Goal: Information Seeking & Learning: Find specific fact

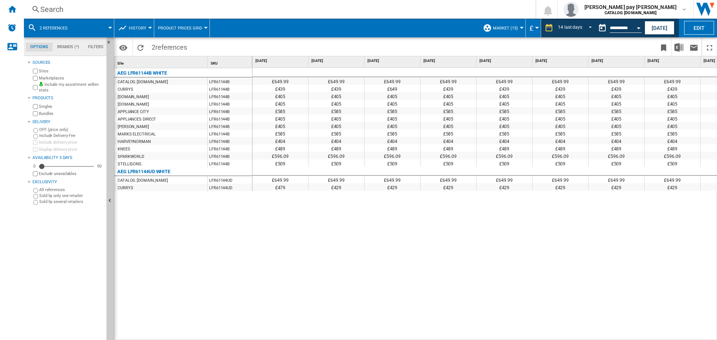
drag, startPoint x: 271, startPoint y: 317, endPoint x: 265, endPoint y: 309, distance: 9.9
click at [272, 317] on div "£649.99 £649.99 £649.99 £649.99 £649.99 £649.99 £649.99 £649.99 £649.99 £649.99…" at bounding box center [484, 204] width 465 height 272
click at [77, 11] on div "Search" at bounding box center [278, 9] width 476 height 10
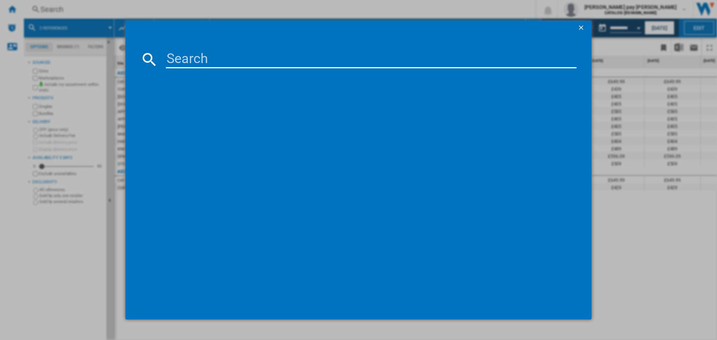
click at [190, 53] on input at bounding box center [371, 59] width 411 height 18
type input "LFR61944B"
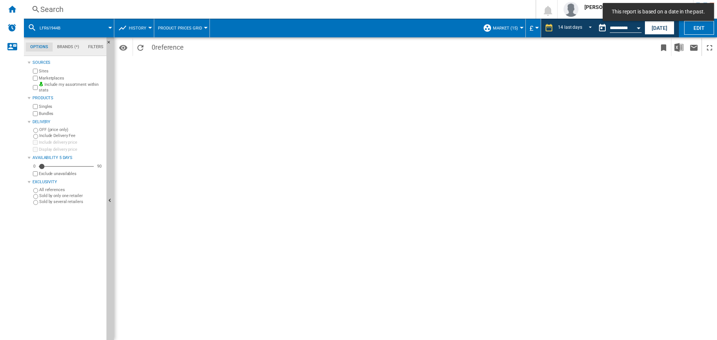
click at [127, 10] on div "Search" at bounding box center [278, 9] width 476 height 10
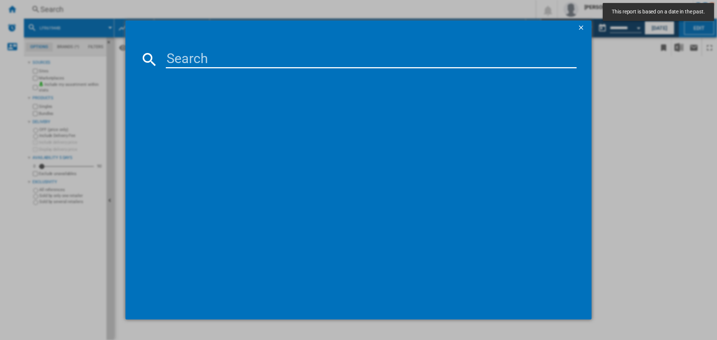
click at [228, 6] on div at bounding box center [358, 170] width 717 height 340
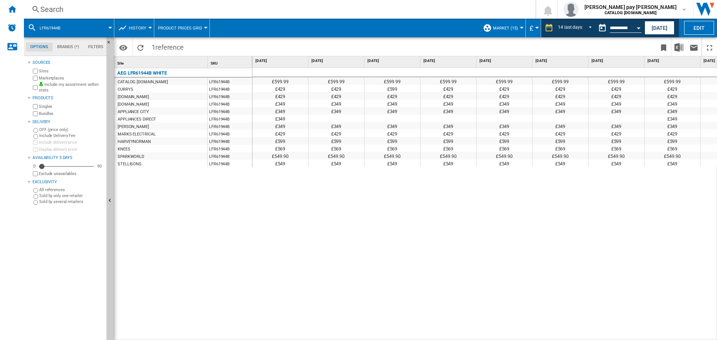
click at [86, 7] on div "Search" at bounding box center [278, 9] width 476 height 10
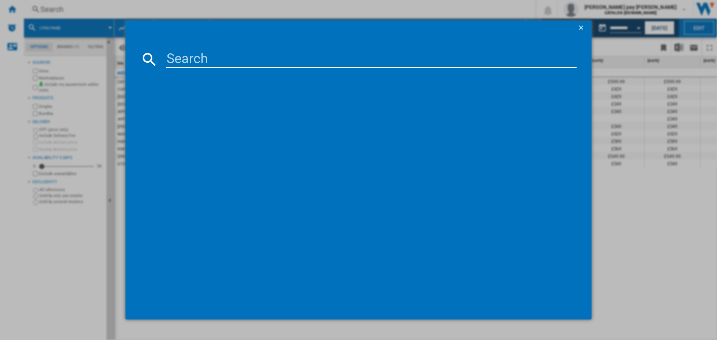
click at [186, 60] on input at bounding box center [371, 59] width 411 height 18
paste input "LFR61944B"
type input "LFR61944B"
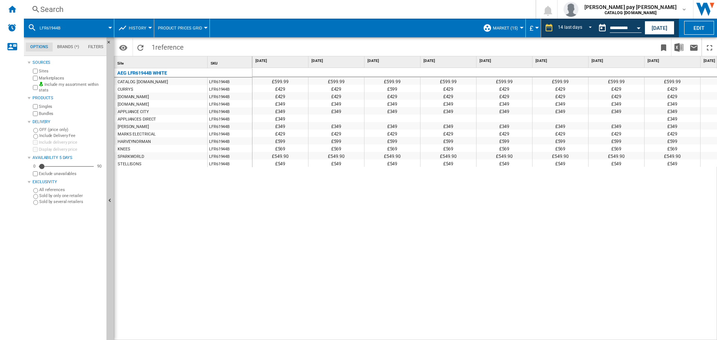
drag, startPoint x: 490, startPoint y: 169, endPoint x: 479, endPoint y: 164, distance: 13.2
click at [491, 170] on div "£599.99 £599.99 £599.99 £599.99 £599.99 £599.99 £599.99 £599.99 £599.99 £599.99…" at bounding box center [484, 204] width 465 height 272
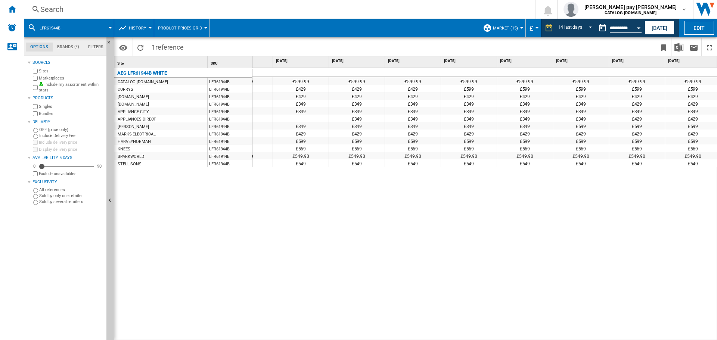
scroll to position [0, 331]
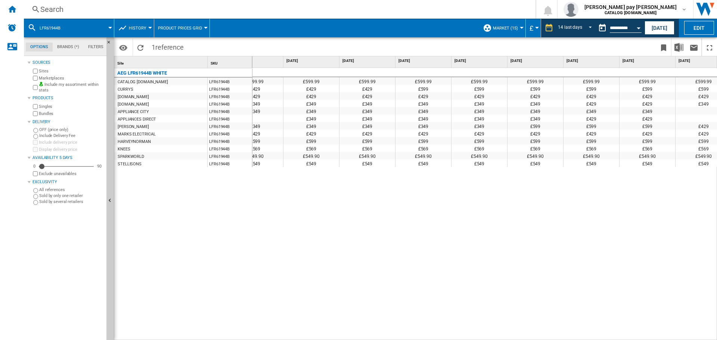
drag, startPoint x: 683, startPoint y: 334, endPoint x: 495, endPoint y: 308, distance: 190.2
click at [495, 308] on div "£599.99 £599.99 £599.99 £599.99 £599.99 £599.99 £599.99 £599.99 £599.99 £599.99…" at bounding box center [484, 204] width 465 height 272
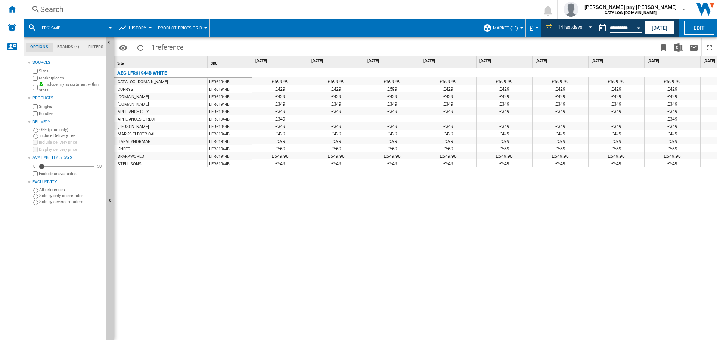
drag, startPoint x: 178, startPoint y: 224, endPoint x: 120, endPoint y: 74, distance: 160.3
click at [181, 226] on div "AEG LFR61944B WHITE CATALOG ELECTROLUX.UK LFR61944B CURRYS LFR61944B AMAZON.CO.…" at bounding box center [183, 202] width 138 height 268
click at [55, 14] on div "Search" at bounding box center [278, 9] width 476 height 10
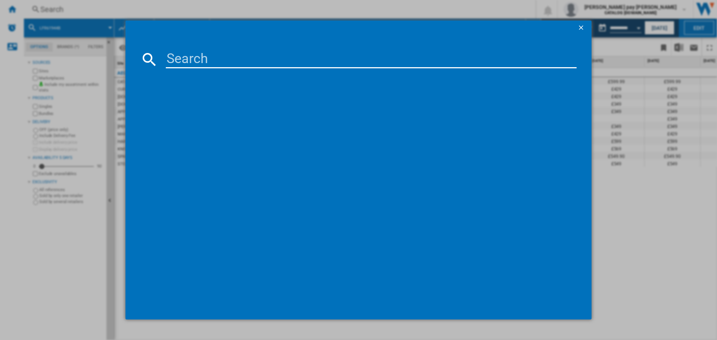
click at [180, 55] on input at bounding box center [371, 59] width 411 height 18
type input "L6FBK941B"
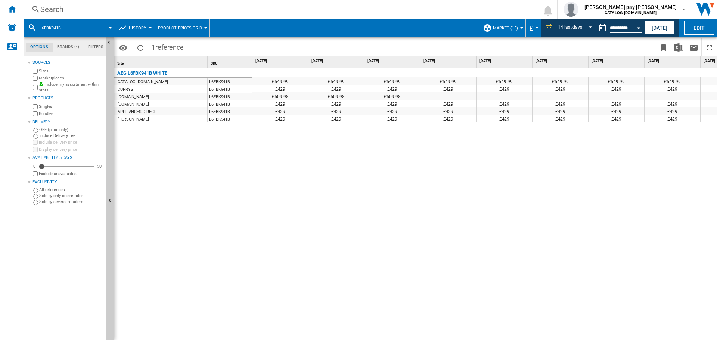
click at [659, 199] on div "£549.99 £549.99 £549.99 £549.99 £549.99 £549.99 £549.99 £549.99 £549.99 £549.99…" at bounding box center [484, 204] width 465 height 272
click at [540, 208] on div "£549.99 £549.99 £549.99 £549.99 £549.99 £549.99 £549.99 £549.99 £549.99 £549.99…" at bounding box center [484, 204] width 465 height 272
drag, startPoint x: 474, startPoint y: 336, endPoint x: 564, endPoint y: 340, distance: 90.0
click at [566, 337] on div "£549.99 £549.99 £549.99 £549.99 £549.99 £549.99 £549.99 £549.99 £549.99 £549.99…" at bounding box center [484, 204] width 465 height 272
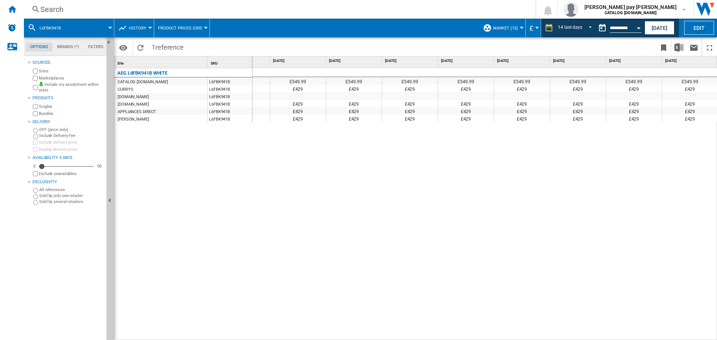
scroll to position [0, 332]
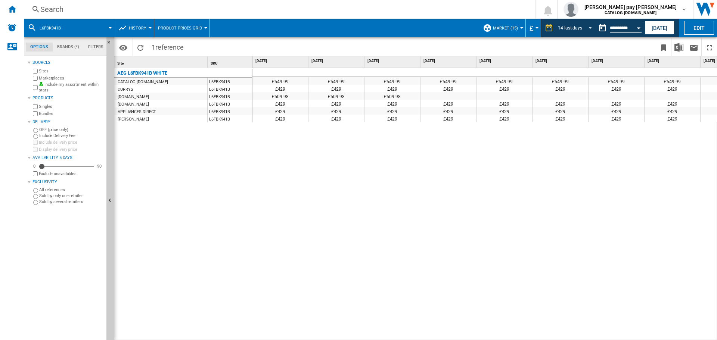
click at [582, 29] on md-select-value "14 last days" at bounding box center [576, 27] width 38 height 11
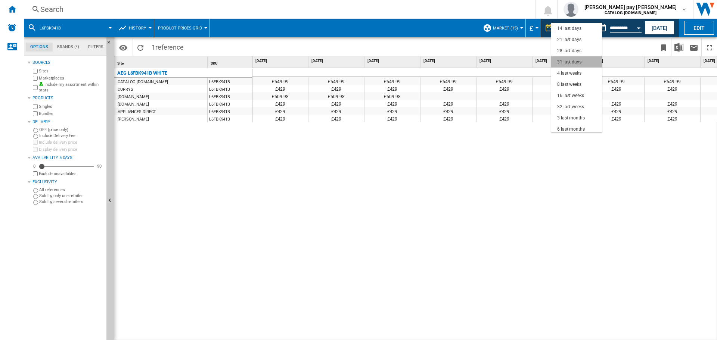
click at [576, 62] on div "31 last days" at bounding box center [569, 62] width 24 height 6
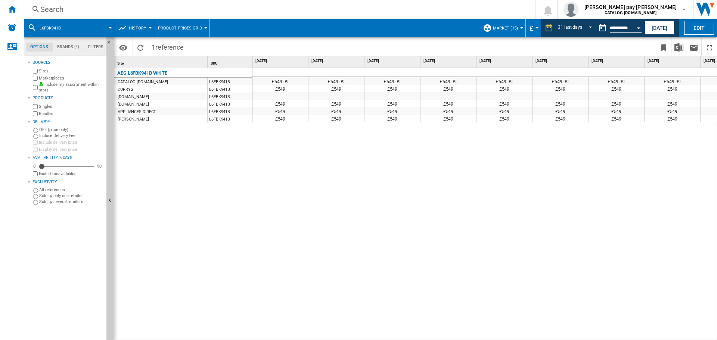
click at [395, 246] on div "£549.99 £549.99 £549.99 £549.99 £549.99 £549.99 £549.99 £549.99 £549.99 £549.99…" at bounding box center [484, 204] width 465 height 272
click at [266, 123] on div "£549.99 £549.99 £549.99 £549.99 £549.99 £549.99 £549.99 £549.99 £549.99 £549.99…" at bounding box center [484, 204] width 465 height 272
drag, startPoint x: 218, startPoint y: 165, endPoint x: 168, endPoint y: 92, distance: 89.1
click at [219, 165] on div "AEG L6FBK941B WHITE CATALOG ELECTROLUX.UK L6FBK941B CURRYS L6FBK941B AMAZON.CO.…" at bounding box center [183, 202] width 138 height 268
click at [104, 12] on div "Search" at bounding box center [278, 9] width 476 height 10
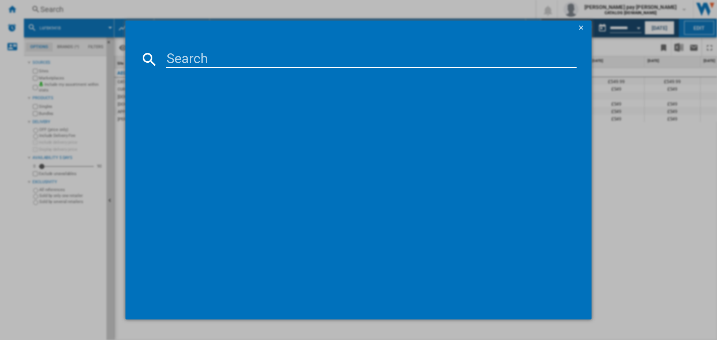
click at [225, 62] on input at bounding box center [371, 59] width 411 height 18
type input "LFX50142B"
click at [224, 104] on div "AEG LFX50142B WHITE" at bounding box center [363, 107] width 403 height 7
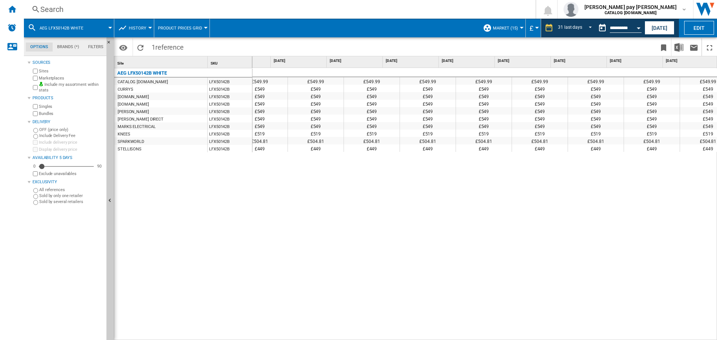
scroll to position [0, 1265]
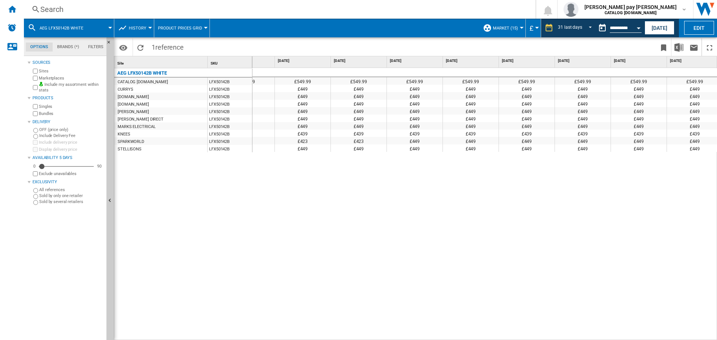
click at [64, 4] on div "Search" at bounding box center [278, 9] width 476 height 10
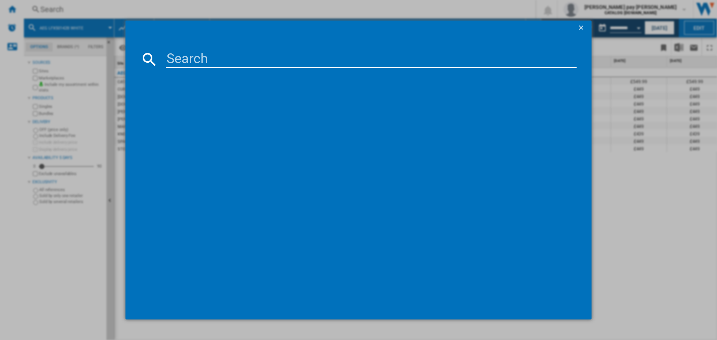
click at [229, 68] on input at bounding box center [371, 59] width 411 height 18
click at [229, 64] on input at bounding box center [371, 59] width 411 height 18
type input "TXH508A4R"
click at [275, 55] on input "TXH508A4R" at bounding box center [371, 59] width 411 height 18
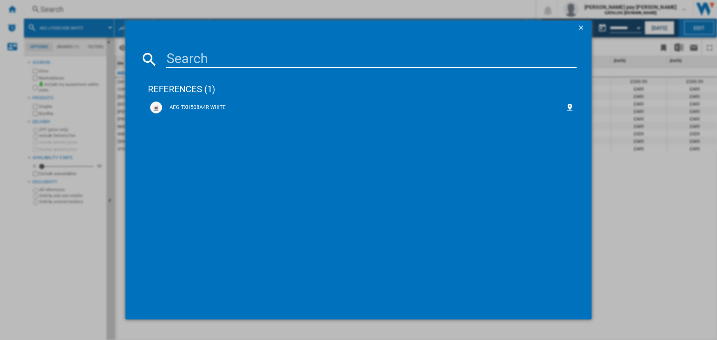
paste input "LWR7196U4B"
type input "LWR7196U4B"
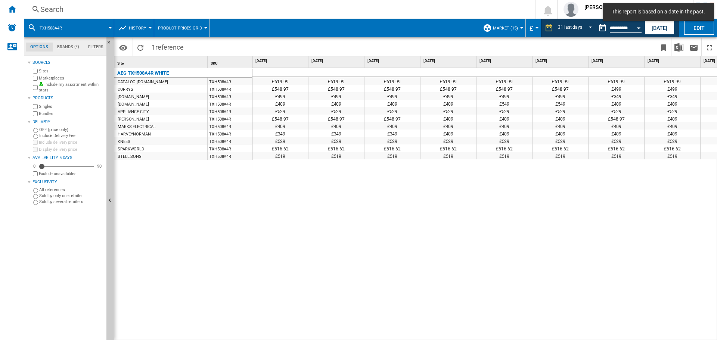
click at [349, 177] on div "£619.99 £619.99 £619.99 £619.99 £619.99 £619.99 £619.99 £619.99 £619.99 £619.99…" at bounding box center [484, 204] width 465 height 272
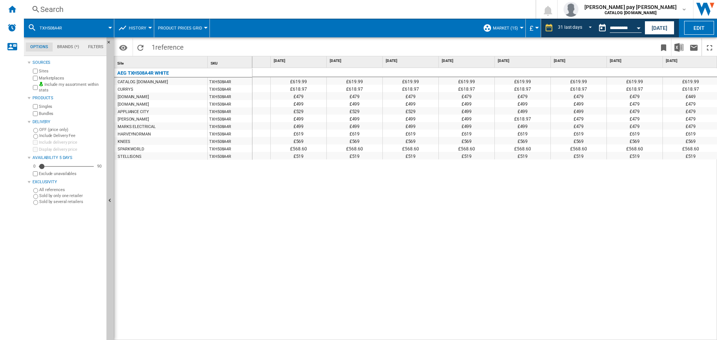
scroll to position [0, 1215]
click at [83, 12] on div "Search" at bounding box center [278, 9] width 476 height 10
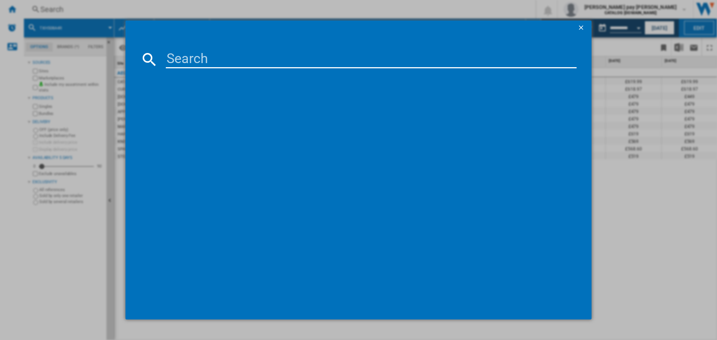
click at [183, 59] on input at bounding box center [371, 59] width 411 height 18
type input "LWR7196U4B"
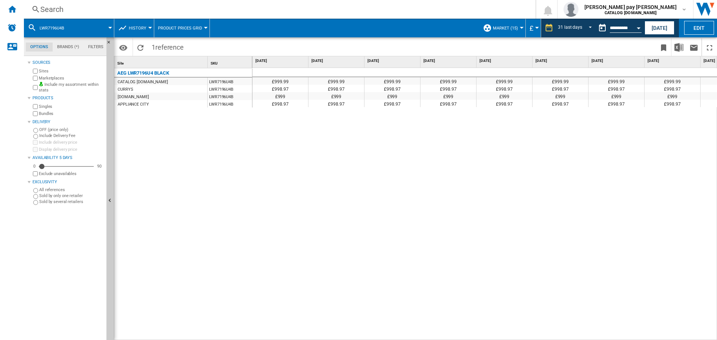
click at [315, 242] on div "£999.99 £999.99 £999.99 £999.99 £999.99 £999.99 £999.99 £999.99 £999.99 £999.99…" at bounding box center [484, 204] width 465 height 272
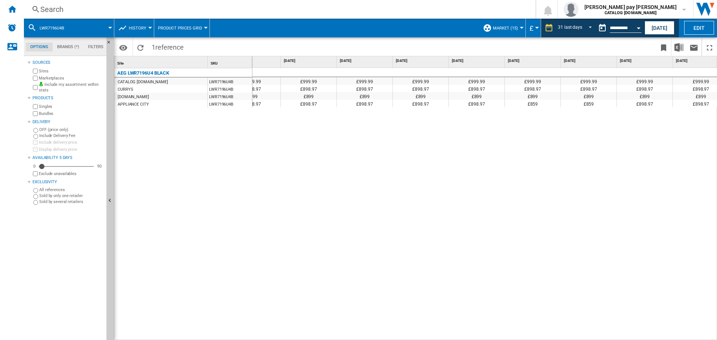
scroll to position [0, 1322]
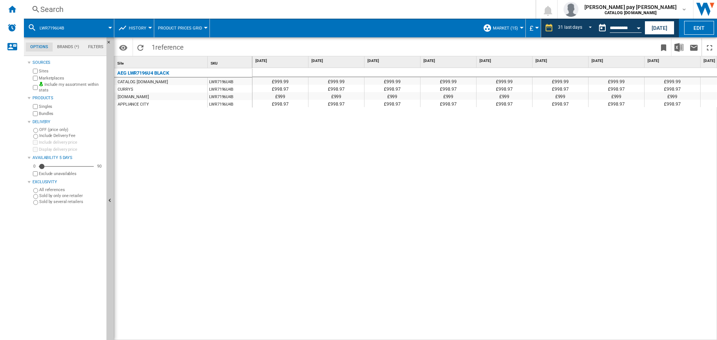
drag, startPoint x: 224, startPoint y: 237, endPoint x: 217, endPoint y: 200, distance: 37.6
click at [224, 235] on div "AEG LWR7196U4 BLACK CATALOG ELECTROLUX.UK LWR7196U4B CURRYS LWR7196U4B AO.COM L…" at bounding box center [183, 202] width 138 height 268
click at [111, 5] on div "Search" at bounding box center [278, 9] width 476 height 10
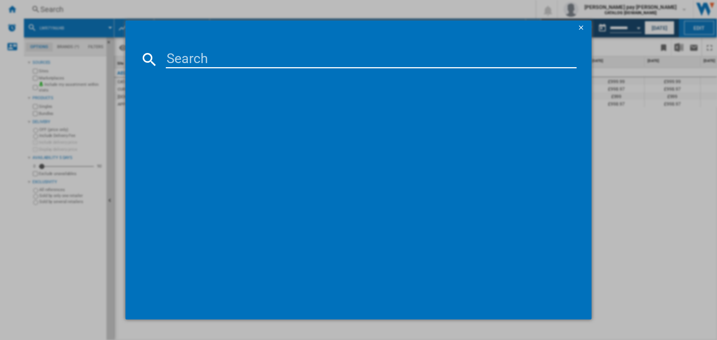
click at [235, 57] on input at bounding box center [371, 59] width 411 height 18
type input "LWR8516O5UD"
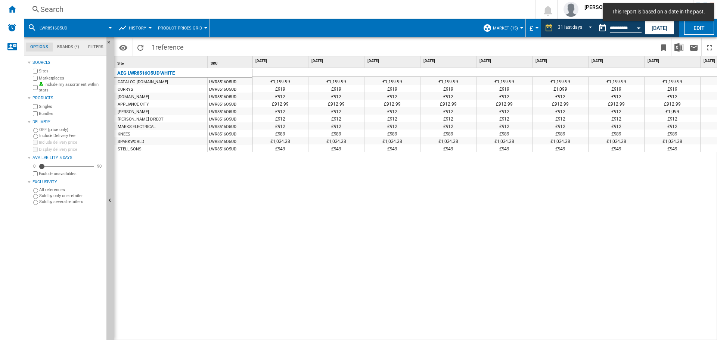
click at [284, 203] on div "£1,199.99 £1,199.99 £1,199.99 £1,199.99 £1,199.99 £1,199.99 £1,199.99 £1,199.99…" at bounding box center [484, 204] width 465 height 272
click at [224, 1] on div "Search Search 0 rebecca pay savage CATALOG ELECTROLUX.UK CATALOG ELECTROLUX.UK …" at bounding box center [370, 9] width 693 height 19
click at [221, 6] on div "Search" at bounding box center [278, 9] width 476 height 10
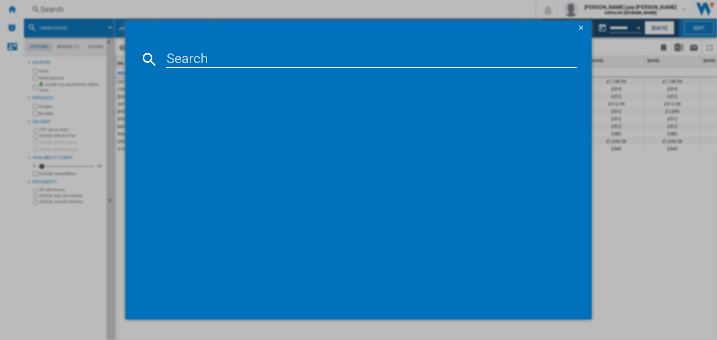
click at [212, 53] on input at bounding box center [371, 59] width 411 height 18
type input "LFR74944UD"
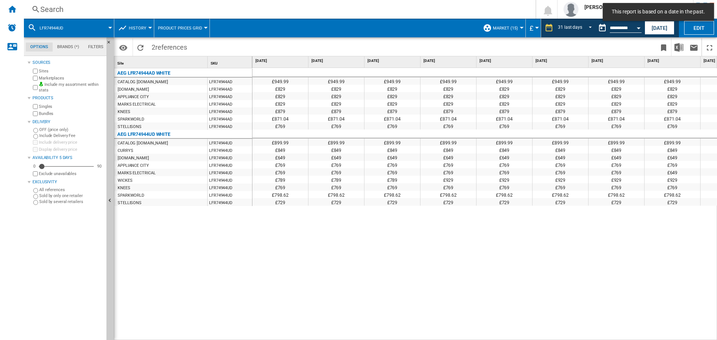
click at [372, 237] on div "£949.99 £949.99 £949.99 £949.99 £949.99 £949.99 £949.99 £949.99 £949.99 £949.99…" at bounding box center [484, 204] width 465 height 272
click at [405, 255] on div "£949.99 £949.99 £949.99 £949.99 £949.99 £949.99 £949.99 £949.99 £949.99 £949.99…" at bounding box center [484, 204] width 465 height 272
drag, startPoint x: 367, startPoint y: 336, endPoint x: 431, endPoint y: 337, distance: 65.0
click at [436, 336] on div "£949.99 £949.99 £949.99 £949.99 £949.99 £949.99 £949.99 £949.99 £949.99 £949.99…" at bounding box center [484, 204] width 465 height 272
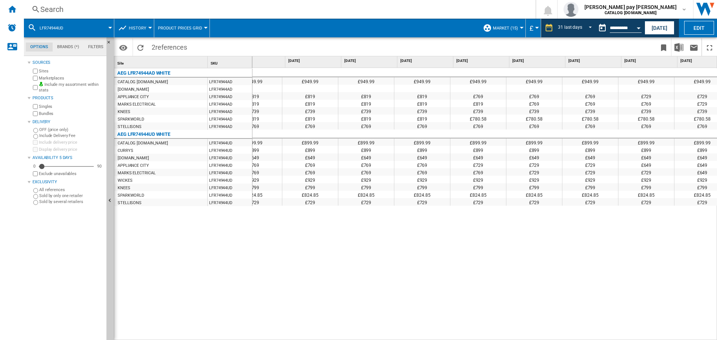
scroll to position [0, 1209]
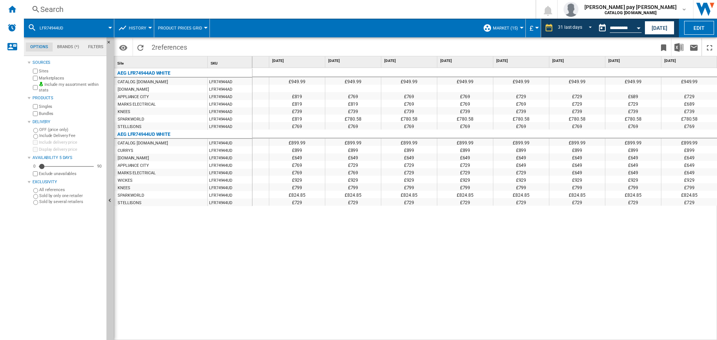
click at [534, 279] on div "£949.99 £949.99 £949.99 £949.99 £949.99 £949.99 £949.99 £949.99 £949.99 £949.99…" at bounding box center [484, 204] width 465 height 272
click at [80, 11] on div "Search" at bounding box center [278, 9] width 476 height 10
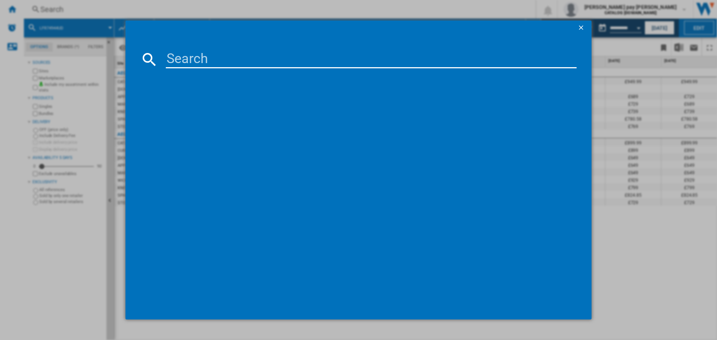
click at [184, 62] on input at bounding box center [371, 59] width 411 height 18
type input "TR718L4B"
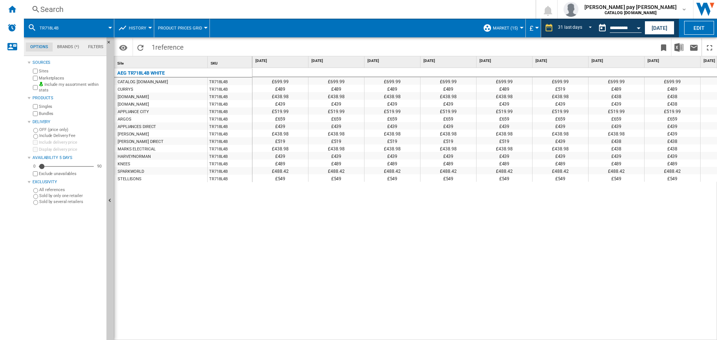
click at [360, 223] on div "£699.99 £699.99 £699.99 £699.99 £699.99 £699.99 £699.99 £699.99 £699.99 £699.99…" at bounding box center [484, 204] width 465 height 272
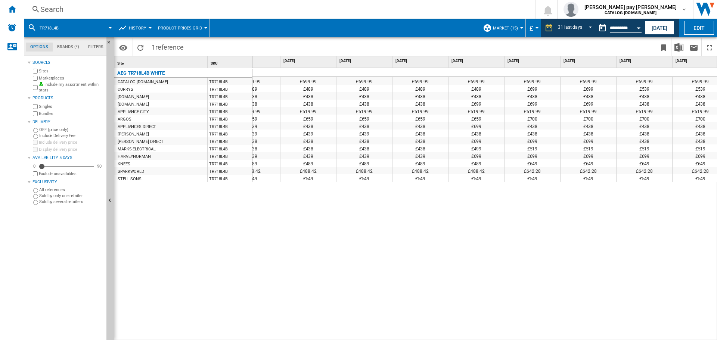
scroll to position [0, 425]
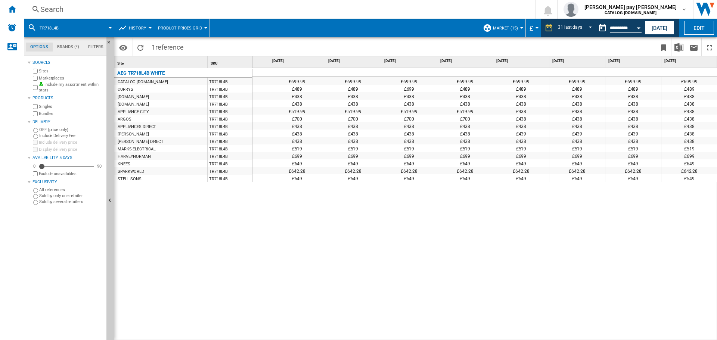
drag, startPoint x: 364, startPoint y: 339, endPoint x: 537, endPoint y: 270, distance: 186.2
click at [537, 270] on div "£699.99 £699.99 £699.99 £699.99 £699.99 £699.99 £699.99 £699.99 £699.99 £699.99…" at bounding box center [484, 204] width 465 height 272
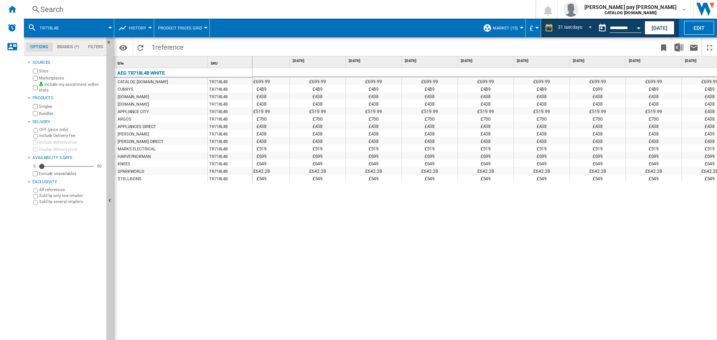
drag, startPoint x: 617, startPoint y: 337, endPoint x: 536, endPoint y: 314, distance: 84.0
click at [536, 314] on div "£699.99 £699.99 £699.99 £699.99 £699.99 £699.99 £699.99 £699.99 £699.99 £699.99…" at bounding box center [484, 204] width 465 height 272
click at [163, 50] on span "reference" at bounding box center [169, 47] width 28 height 8
click at [119, 10] on div "Search" at bounding box center [278, 9] width 476 height 10
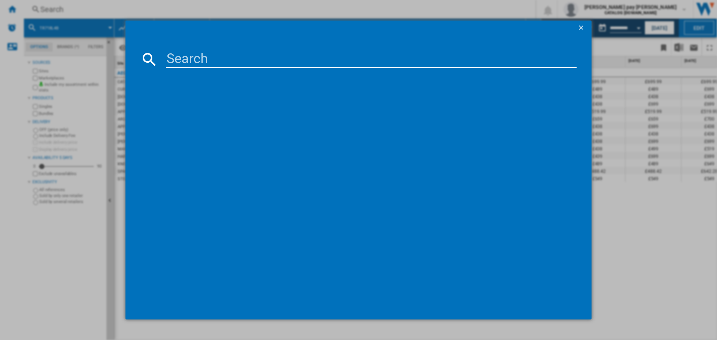
click at [212, 61] on input at bounding box center [371, 59] width 411 height 18
type input "LFR61844B"
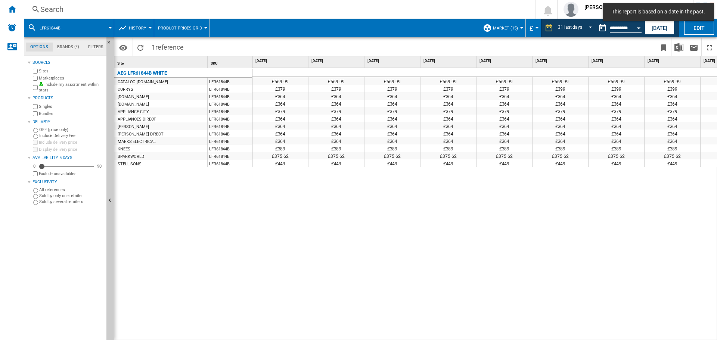
click at [374, 215] on div "£569.99 £569.99 £569.99 £569.99 £569.99 £569.99 £569.99 £569.99 £569.99 £569.99…" at bounding box center [484, 204] width 465 height 272
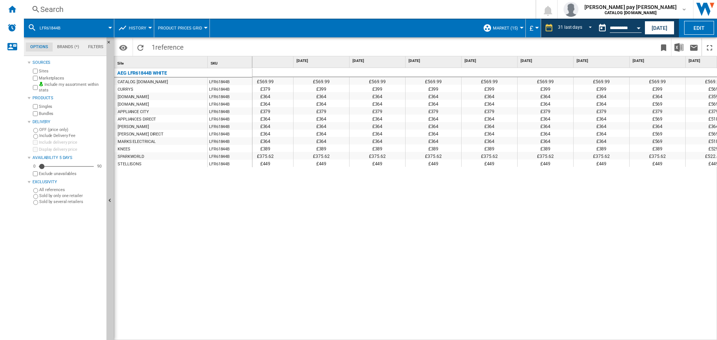
scroll to position [0, 245]
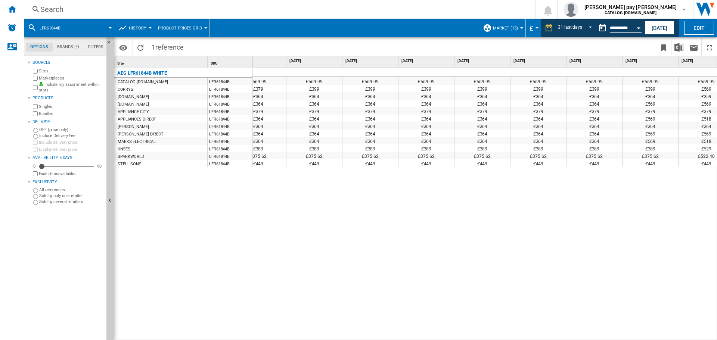
drag, startPoint x: 365, startPoint y: 339, endPoint x: 289, endPoint y: 281, distance: 95.3
click at [286, 279] on div "£569.99 £569.99 £569.99 £569.99 £569.99 £569.99 £569.99 £569.99 £569.99 £569.99…" at bounding box center [484, 204] width 465 height 272
drag, startPoint x: 425, startPoint y: 336, endPoint x: 446, endPoint y: 338, distance: 20.6
click at [446, 338] on div "£569.99 £569.99 £569.99 £569.99 £569.99 £569.99 £569.99 £569.99 £569.99 £569.99…" at bounding box center [484, 204] width 465 height 272
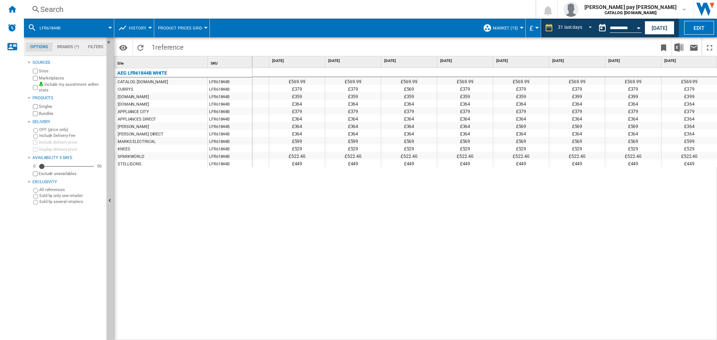
click at [271, 237] on div "£569.99 £569.99 £569.99 £569.99 £569.99 £569.99 £569.99 £569.99 £569.99 £569.99…" at bounding box center [484, 204] width 465 height 272
click at [88, 7] on div "Search" at bounding box center [278, 9] width 476 height 10
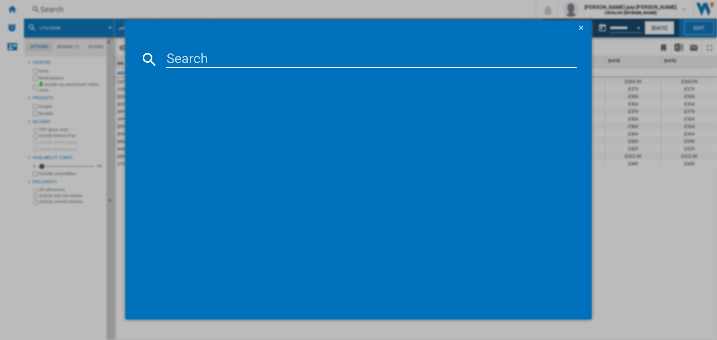
click at [182, 62] on input at bounding box center [371, 59] width 411 height 18
type input "LFR94846WS"
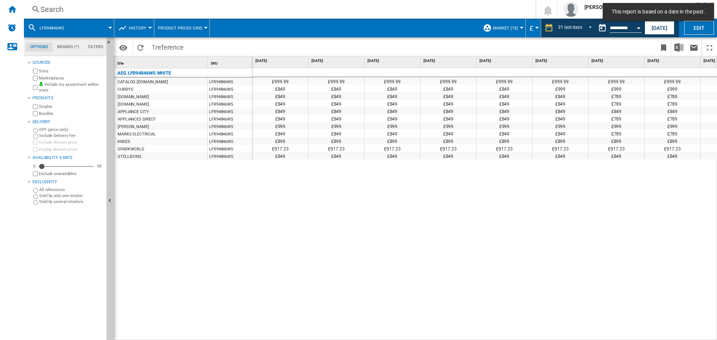
click at [379, 194] on div "£999.99 £999.99 £999.99 £999.99 £999.99 £999.99 £999.99 £999.99 £999.99 £999.99…" at bounding box center [484, 204] width 465 height 272
drag, startPoint x: 408, startPoint y: 149, endPoint x: 414, endPoint y: 149, distance: 5.6
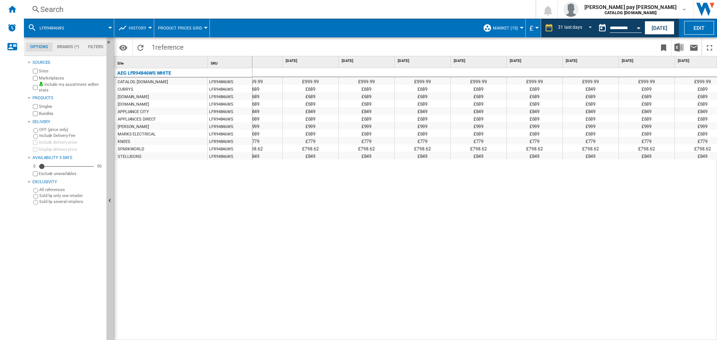
scroll to position [0, 1200]
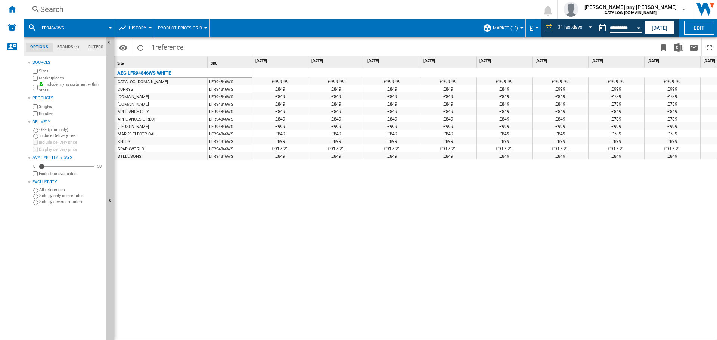
click at [425, 78] on div "£999.99" at bounding box center [448, 80] width 56 height 7
click at [303, 297] on div "£999.99 £999.99 £999.99 £999.99 £999.99 £999.99 £999.99 £999.99 £999.99 £999.99…" at bounding box center [484, 204] width 465 height 272
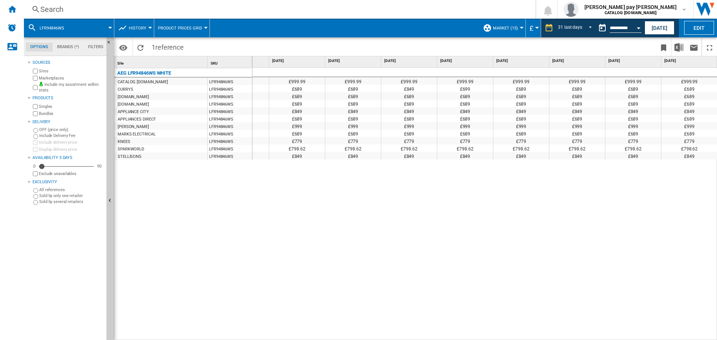
drag, startPoint x: 209, startPoint y: 209, endPoint x: 128, endPoint y: 100, distance: 135.3
click at [209, 205] on div "AEG LFR94846WS WHITE CATALOG ELECTROLUX.UK LFR94846WS CURRYS LFR94846WS AMAZON.…" at bounding box center [183, 202] width 138 height 268
click at [53, 3] on div "Search Search 0 rebecca pay savage CATALOG ELECTROLUX.UK CATALOG ELECTROLUX.UK …" at bounding box center [370, 9] width 693 height 19
click at [66, 7] on div "Search" at bounding box center [278, 9] width 476 height 10
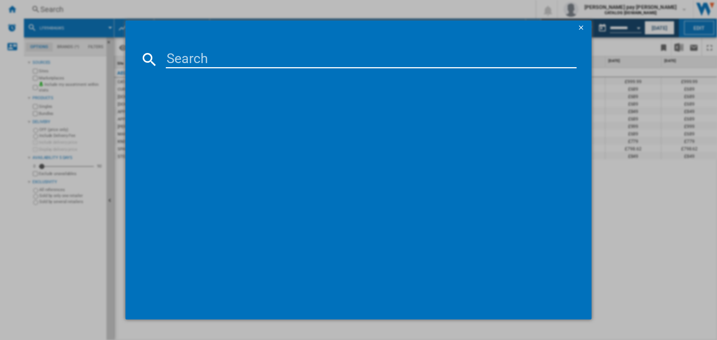
click at [184, 55] on input at bounding box center [371, 59] width 411 height 18
type input "LWR7195M4B"
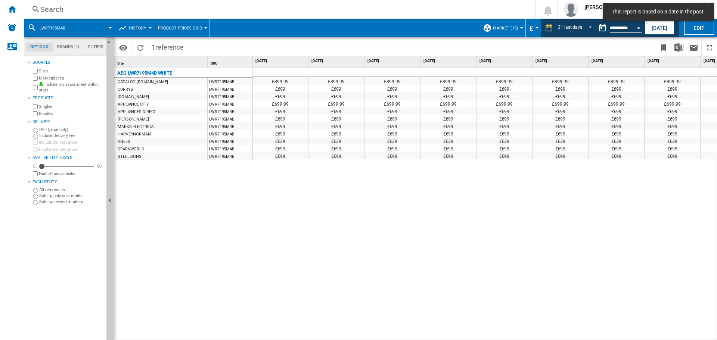
click at [439, 241] on div "£899.99 £899.99 £899.99 £899.99 £899.99 £899.99 £899.99 £899.99 £899.99 £899.99…" at bounding box center [484, 204] width 465 height 272
click at [418, 241] on div "£899.99 £899.99 £899.99 £899.99 £899.99 £899.99 £899.99 £899.99 £899.99 £899.99…" at bounding box center [484, 204] width 465 height 272
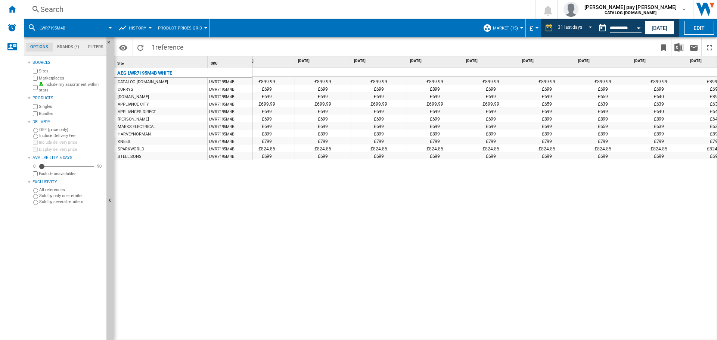
click at [87, 5] on div "Search" at bounding box center [278, 9] width 476 height 10
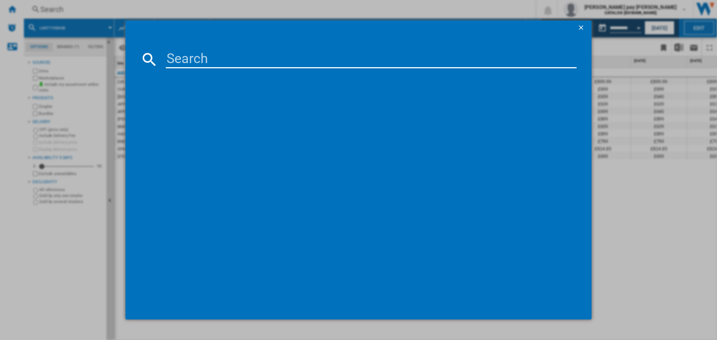
click at [172, 55] on input at bounding box center [371, 59] width 411 height 18
type input "LFX50942B"
click at [200, 93] on div "references (1)" at bounding box center [362, 86] width 428 height 28
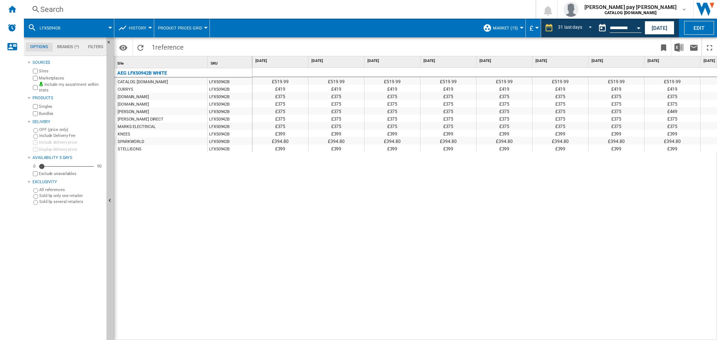
click at [314, 205] on div "£519.99 £519.99 £519.99 £519.99 £519.99 £519.99 £519.99 £519.99 £519.99 £519.99…" at bounding box center [484, 204] width 465 height 272
